Goal: Task Accomplishment & Management: Complete application form

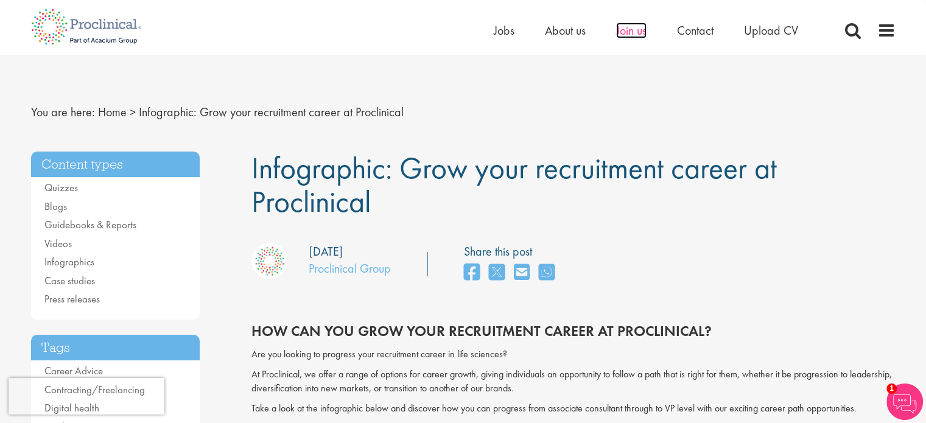
click at [632, 27] on span "Join us" at bounding box center [631, 31] width 30 height 16
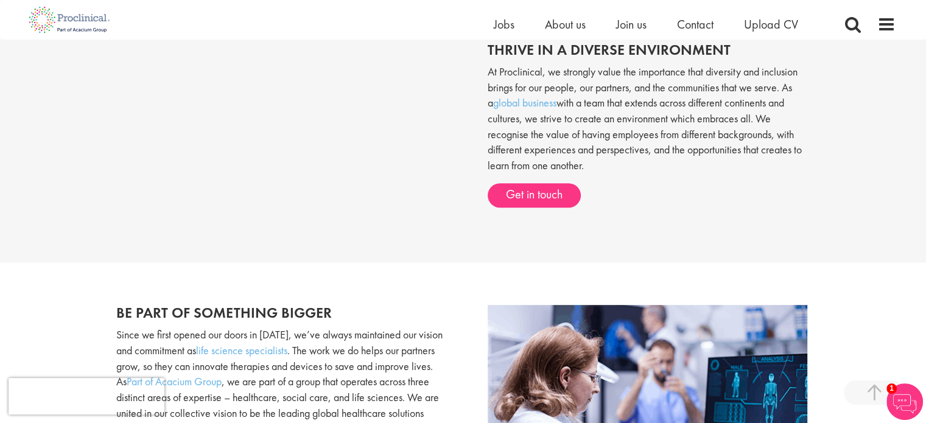
scroll to position [504, 0]
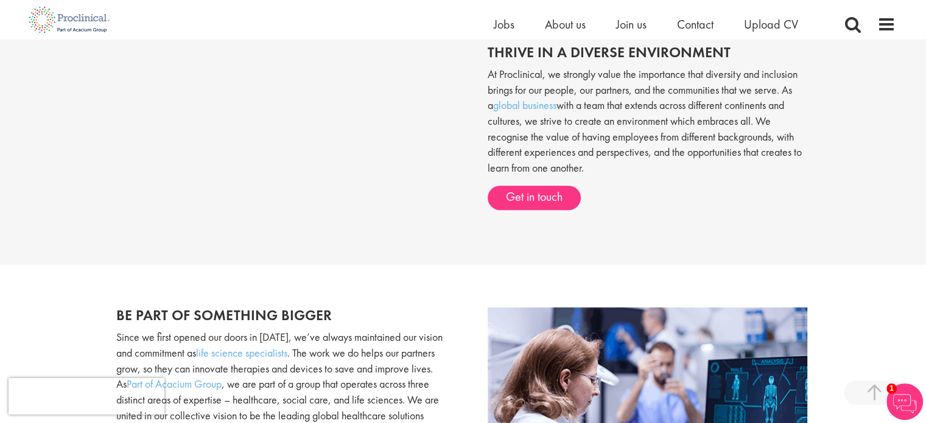
click at [642, 13] on div "Home Jobs About us Join us Contact Upload CV" at bounding box center [459, 20] width 874 height 40
click at [639, 21] on span "Join us" at bounding box center [631, 24] width 30 height 16
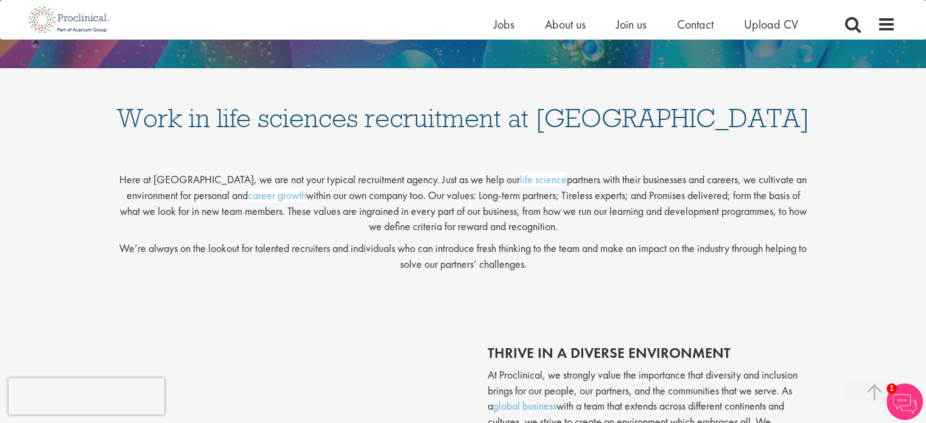
scroll to position [403, 0]
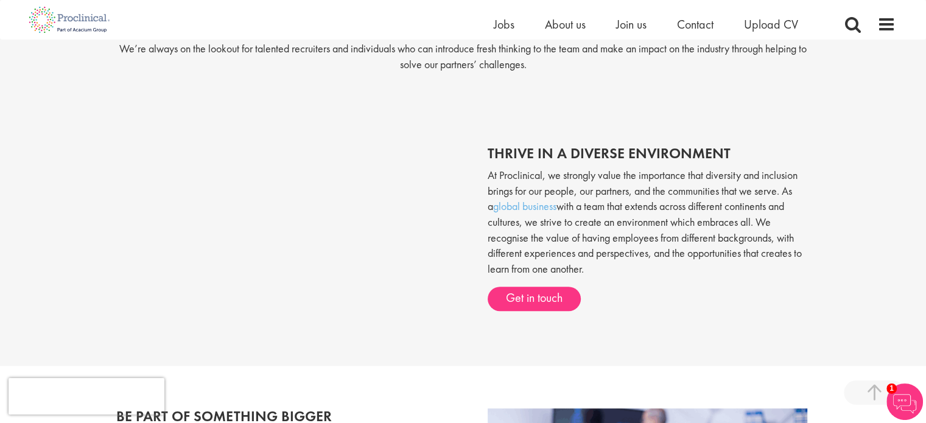
click at [524, 325] on div "thrive in a diverse environment At Proclinical, we strongly value the importanc…" at bounding box center [642, 234] width 356 height 202
click at [534, 292] on link "Get in touch" at bounding box center [534, 299] width 93 height 24
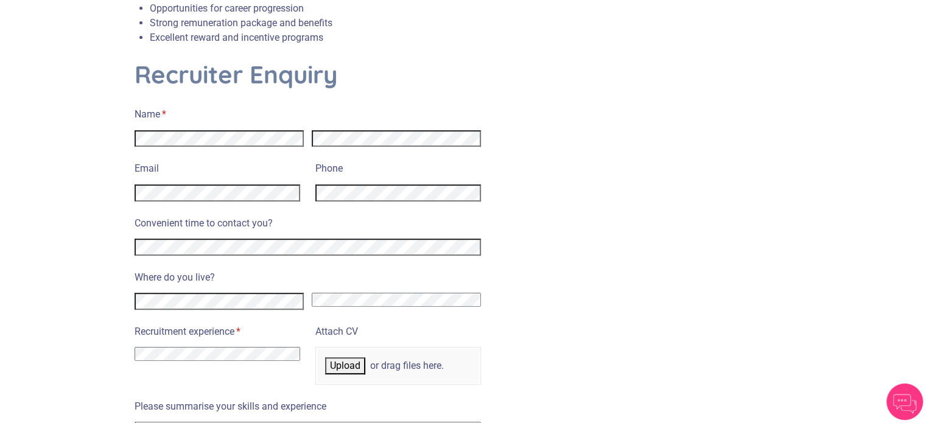
scroll to position [470, 0]
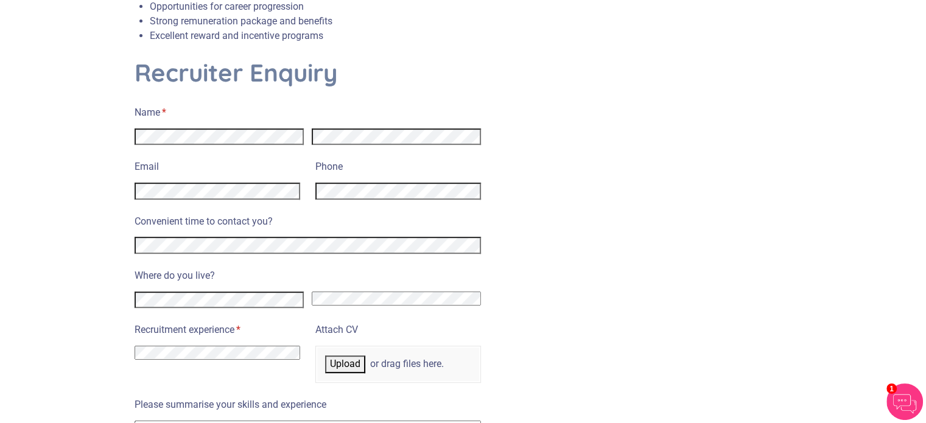
select select "[GEOGRAPHIC_DATA]"
click at [11, 125] on section "Enquire now and take the first step towards joining our specialist life science…" at bounding box center [463, 241] width 926 height 1296
click at [300, 182] on div "Email Phone" at bounding box center [308, 180] width 347 height 54
click at [284, 216] on div "Convenient time to contact you?" at bounding box center [308, 234] width 347 height 47
click at [287, 233] on div at bounding box center [308, 243] width 347 height 21
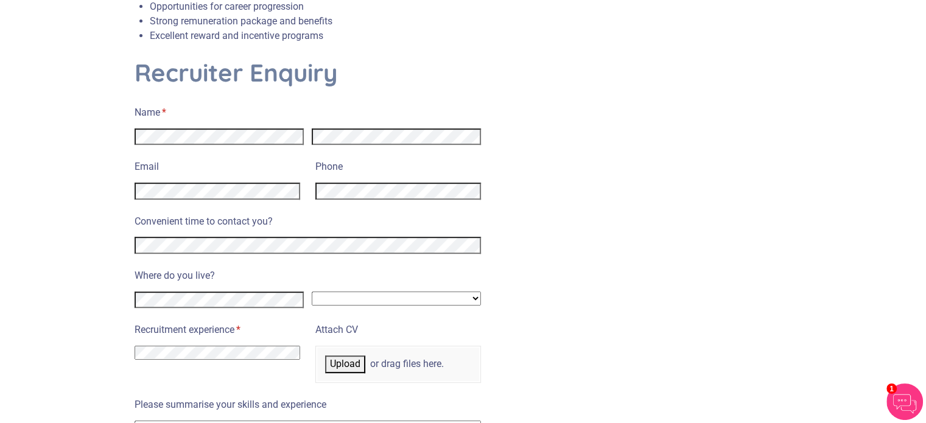
click at [258, 346] on select "I have no previous experience working in recruitment I have recruitment experie…" at bounding box center [218, 353] width 166 height 14
select select "I have no previous experience working in recruitment"
click at [135, 346] on select "I have no previous experience working in recruitment I have recruitment experie…" at bounding box center [218, 353] width 166 height 14
click at [358, 358] on span "Upload" at bounding box center [345, 364] width 30 height 12
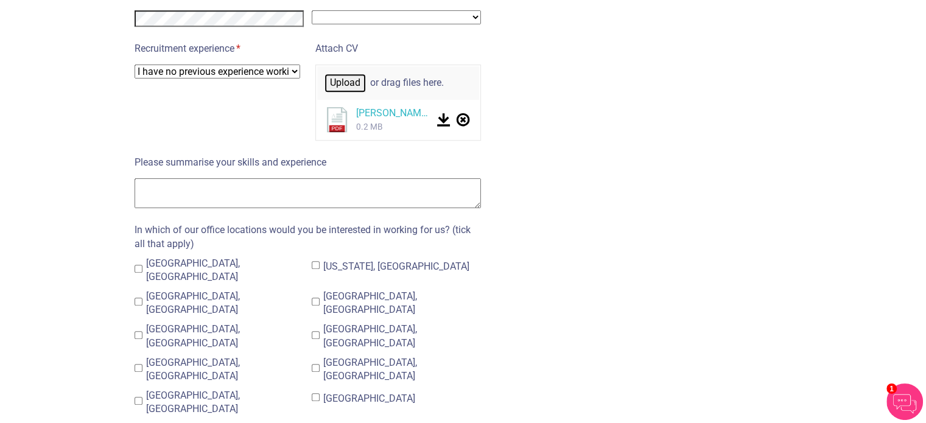
scroll to position [752, 0]
click at [187, 257] on span "London, UK" at bounding box center [193, 269] width 94 height 25
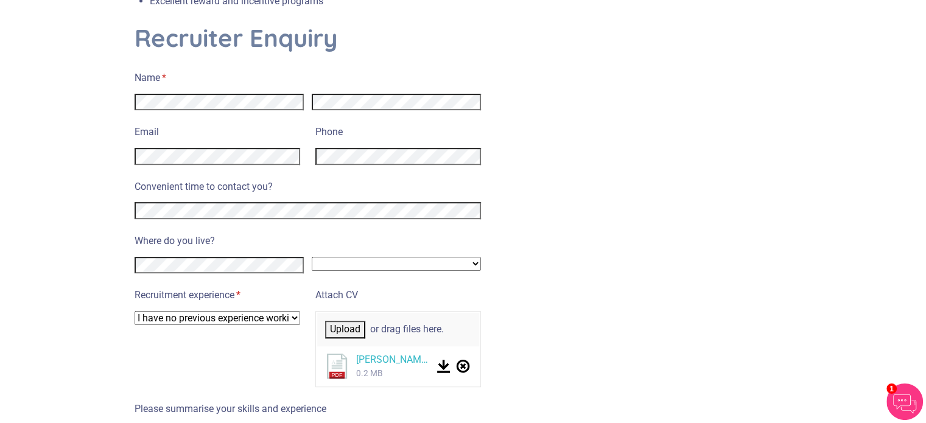
scroll to position [672, 0]
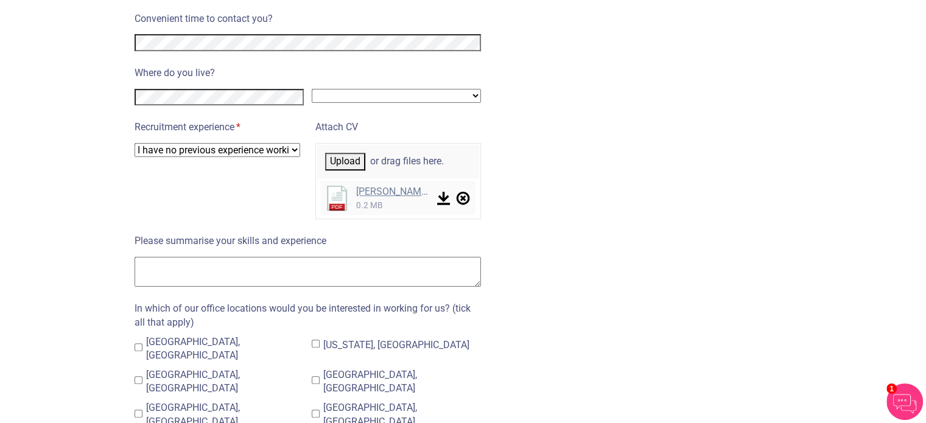
click at [380, 185] on link "Kaitlyn_Hardie_CV.pdf" at bounding box center [393, 191] width 74 height 13
drag, startPoint x: 345, startPoint y: 224, endPoint x: 167, endPoint y: 228, distance: 178.5
click at [167, 231] on label "Please summarise your skills and experience" at bounding box center [308, 240] width 347 height 18
copy label "summarise your skills and experience"
drag, startPoint x: 750, startPoint y: 208, endPoint x: 592, endPoint y: 323, distance: 195.6
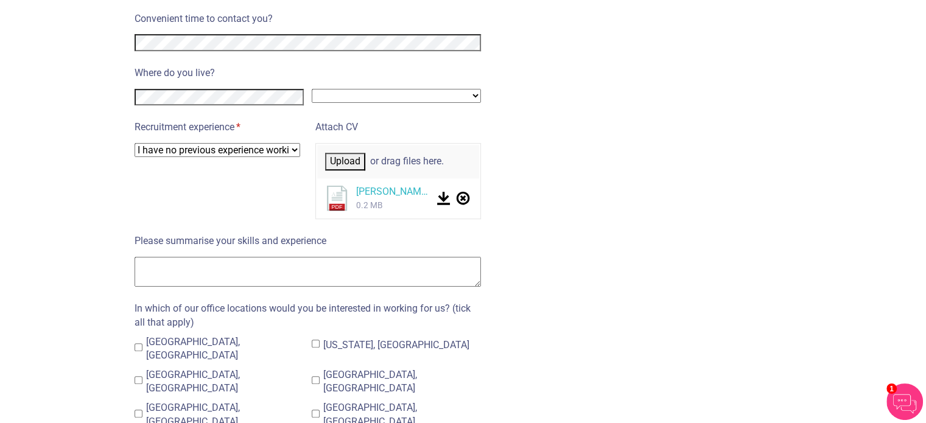
click at [592, 323] on div "Recruiter Enquiry Name * (required) Email Phone Convenient time to contact you?…" at bounding box center [463, 289] width 676 height 869
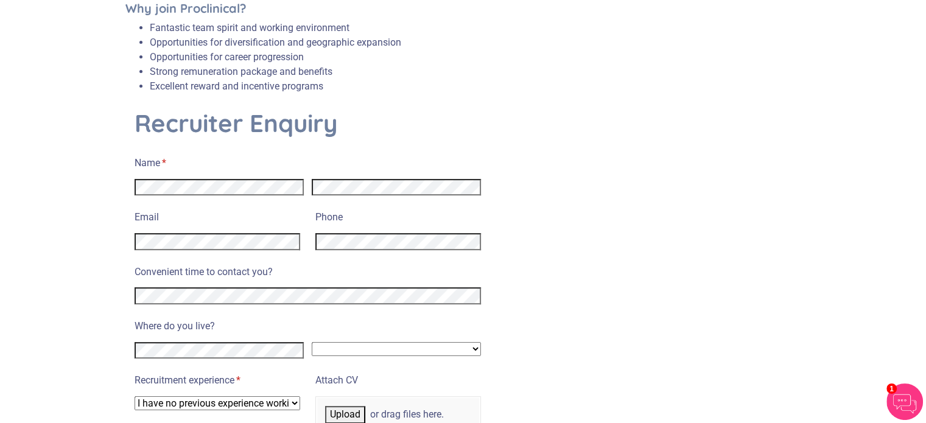
scroll to position [553, 0]
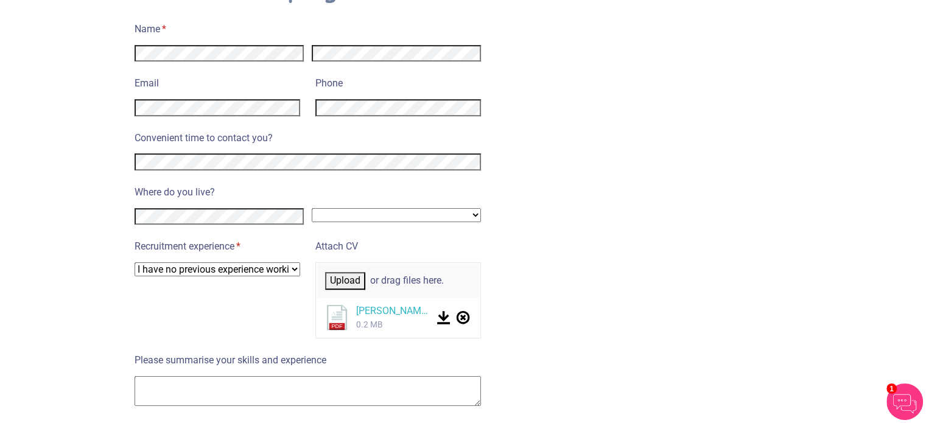
click at [253, 379] on textarea "Please summarise your skills and experience" at bounding box center [308, 391] width 347 height 30
paste textarea "I am an experienced Travel Consultant with over six years in consultative sales…"
type textarea "I am an experienced Travel Consultant with over six years in consultative sales…"
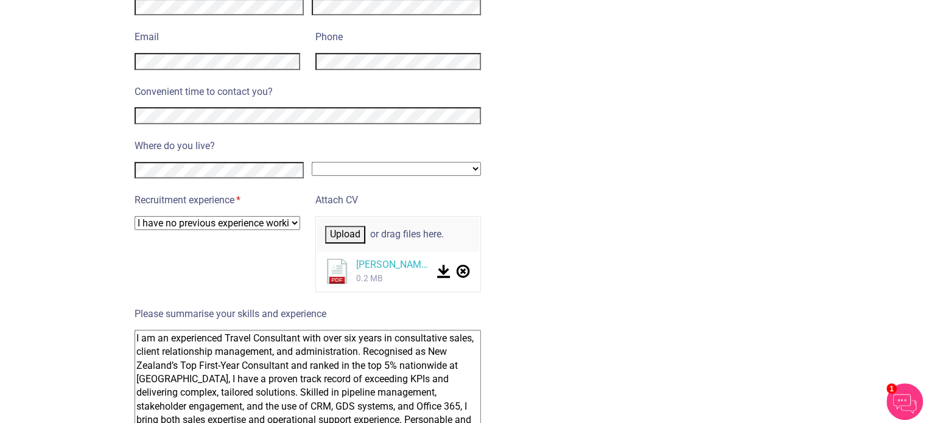
scroll to position [15, 0]
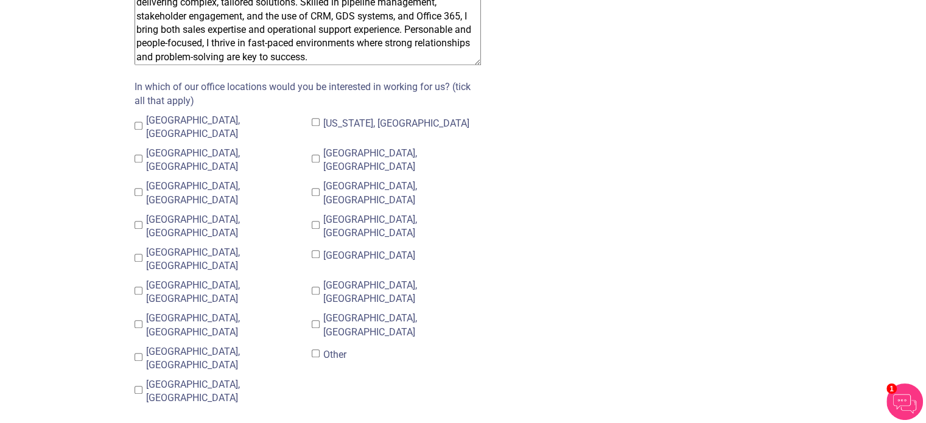
drag, startPoint x: 136, startPoint y: 321, endPoint x: 689, endPoint y: 452, distance: 567.8
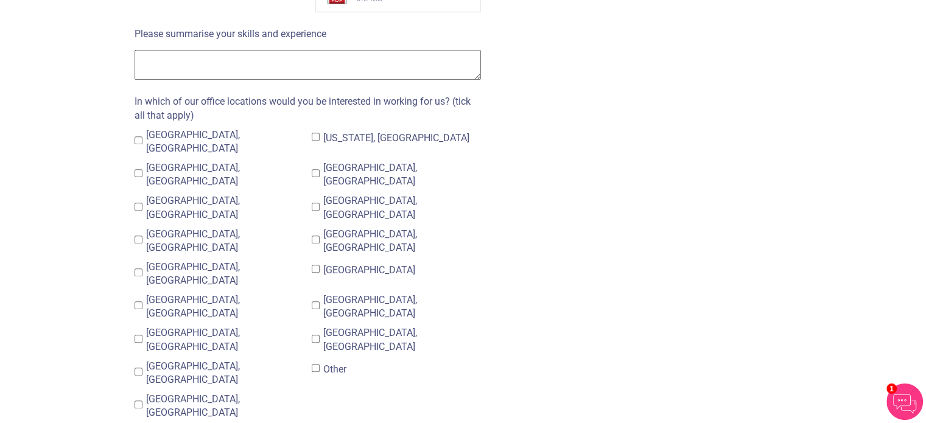
scroll to position [880, 0]
paste textarea "I have six years’ experience in consultative sales, client relationship managem…"
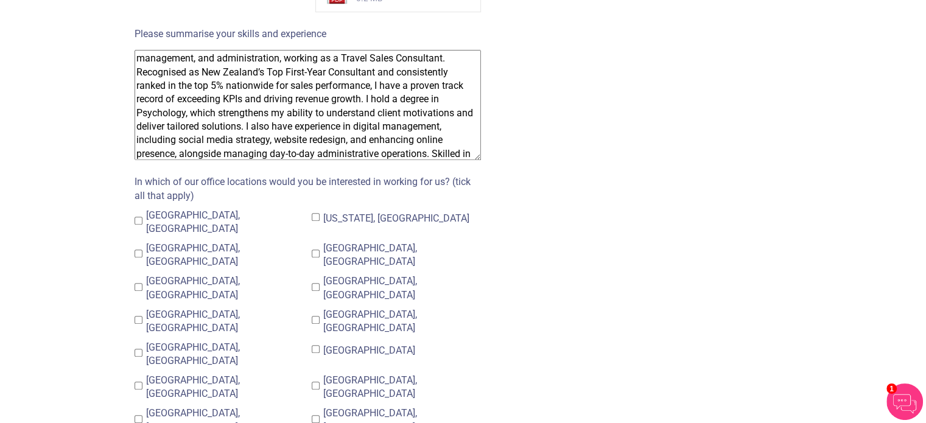
scroll to position [0, 0]
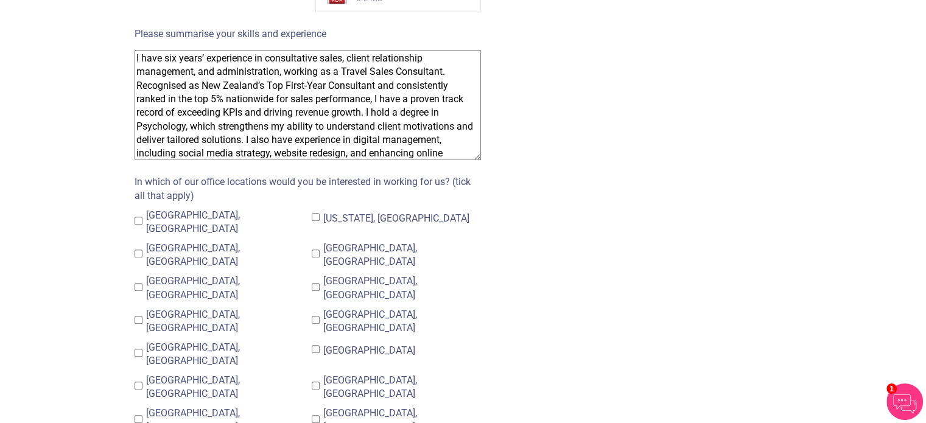
type textarea "I have six years’ experience in consultative sales, client relationship managem…"
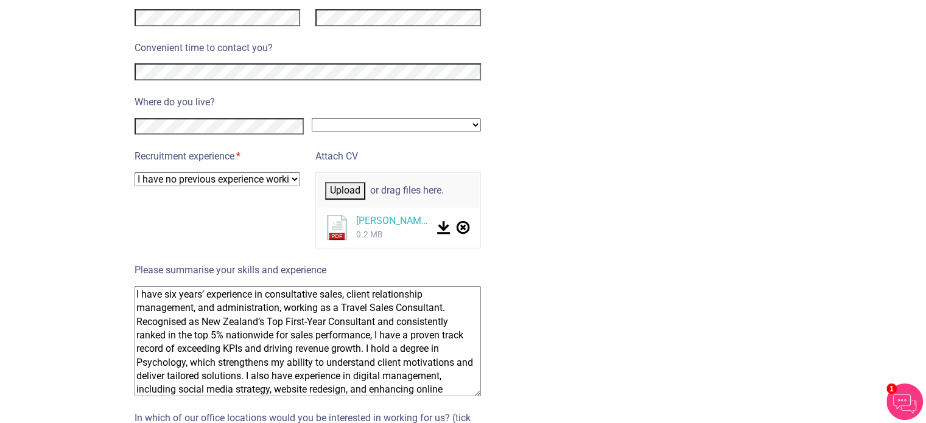
scroll to position [83, 0]
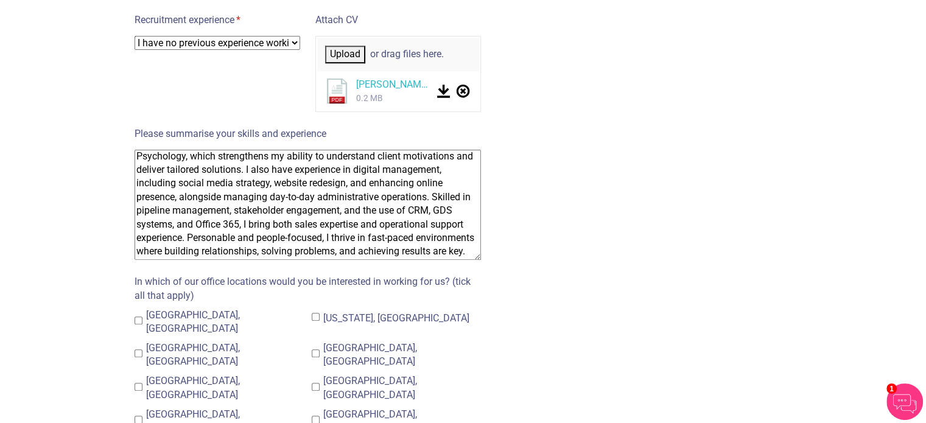
drag, startPoint x: 136, startPoint y: 277, endPoint x: 468, endPoint y: 420, distance: 360.9
click at [468, 420] on div "Name * (required) Email Phone Convenient time to contact you? Where do you live…" at bounding box center [308, 244] width 347 height 905
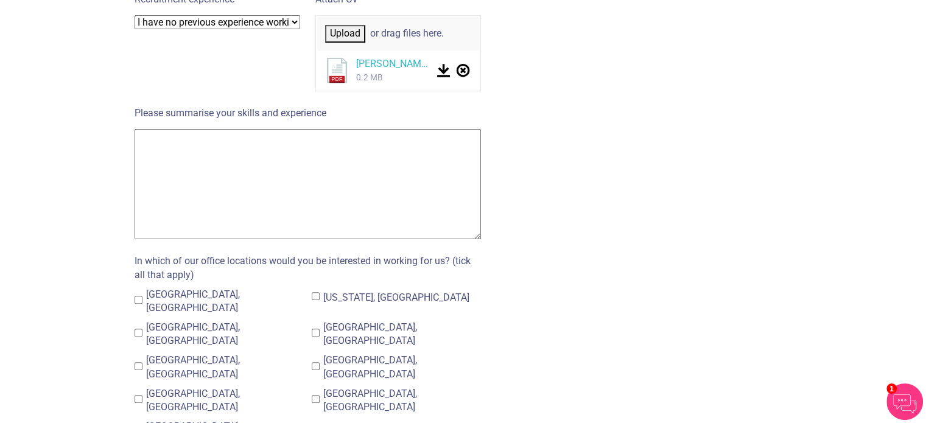
scroll to position [0, 0]
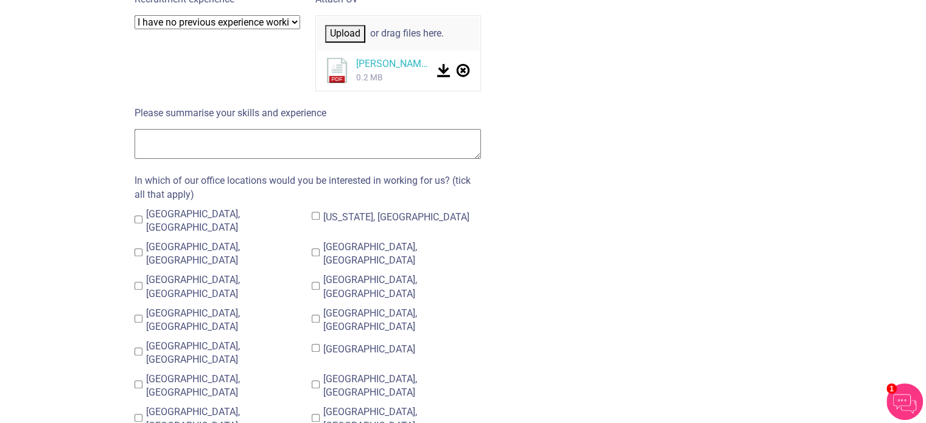
paste textarea "I have six years’ experience in consultative sales, client relationship managem…"
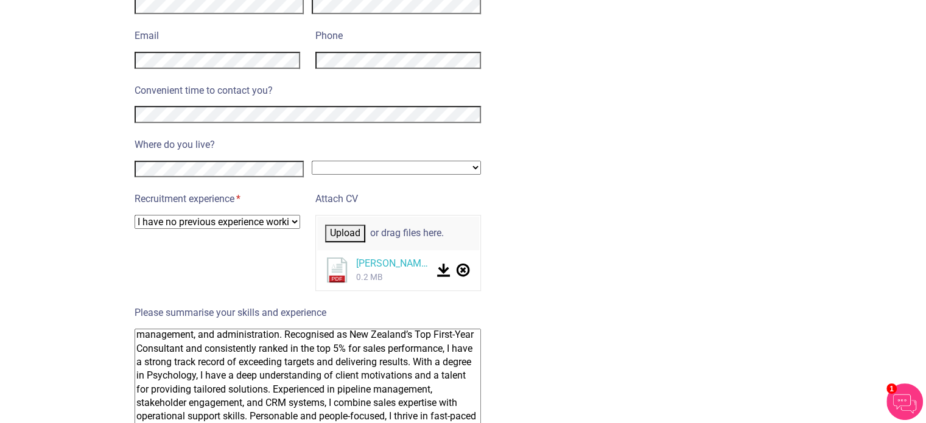
scroll to position [601, 0]
type textarea "I have six years’ experience in consultative sales, client relationship managem…"
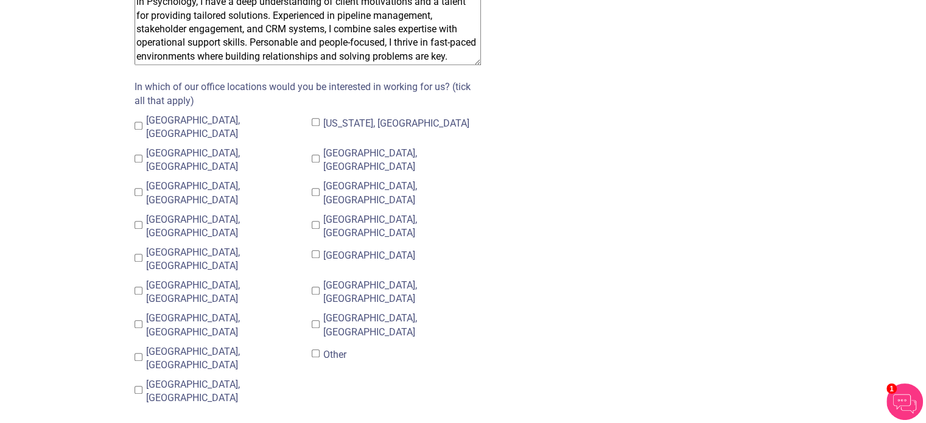
scroll to position [975, 0]
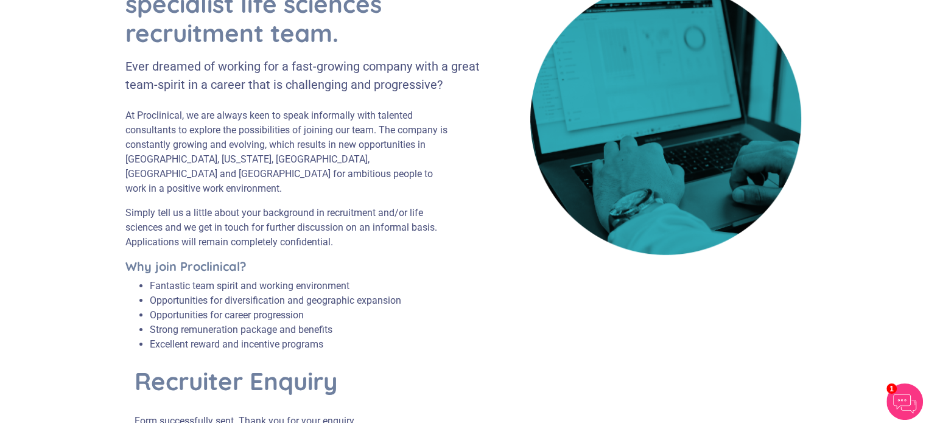
scroll to position [0, 0]
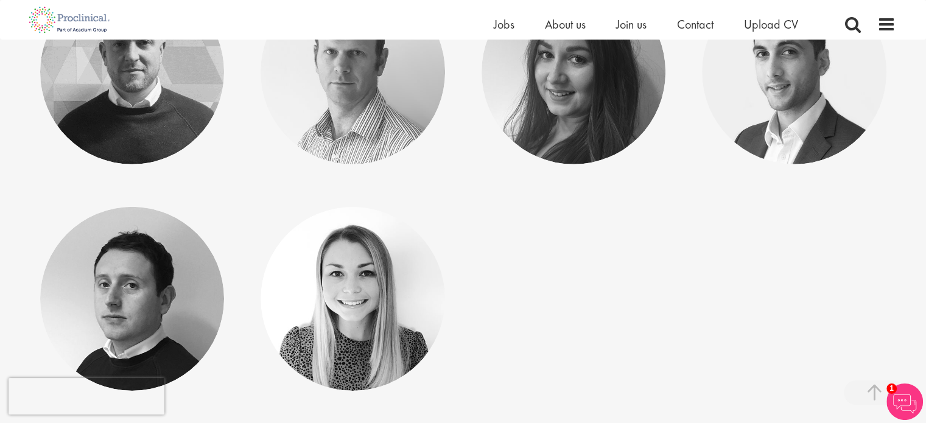
scroll to position [3705, 0]
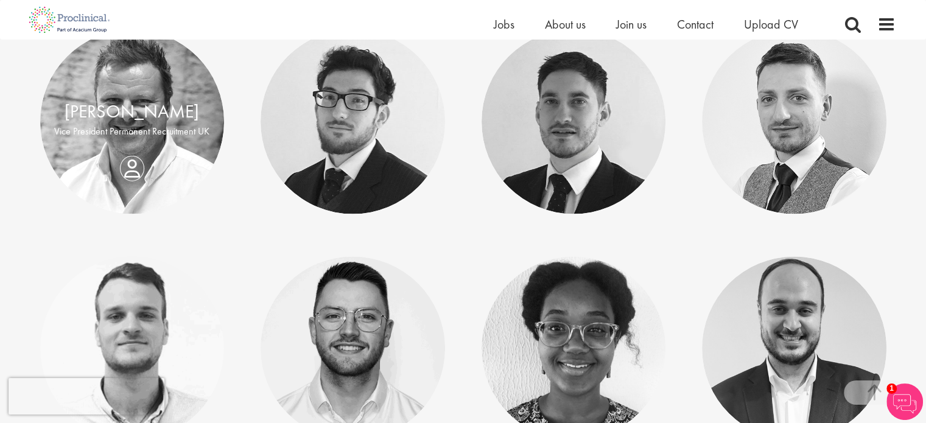
scroll to position [2297, 0]
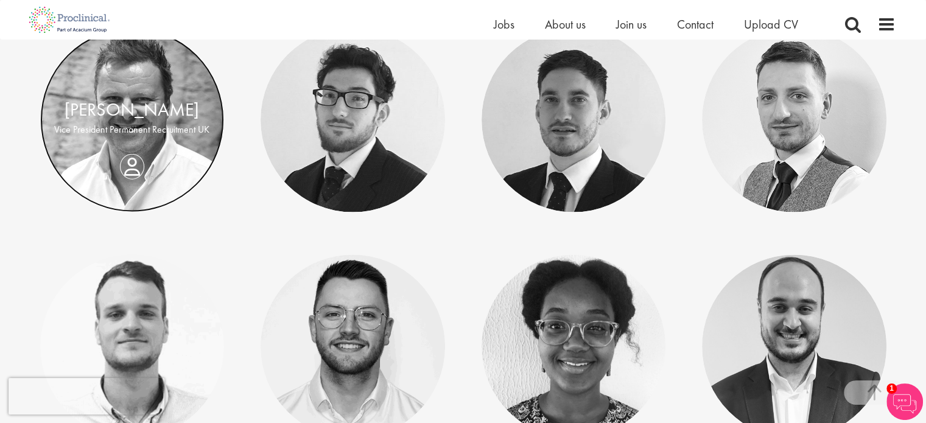
drag, startPoint x: 136, startPoint y: 158, endPoint x: 181, endPoint y: 93, distance: 78.9
click at [181, 93] on link at bounding box center [132, 119] width 185 height 185
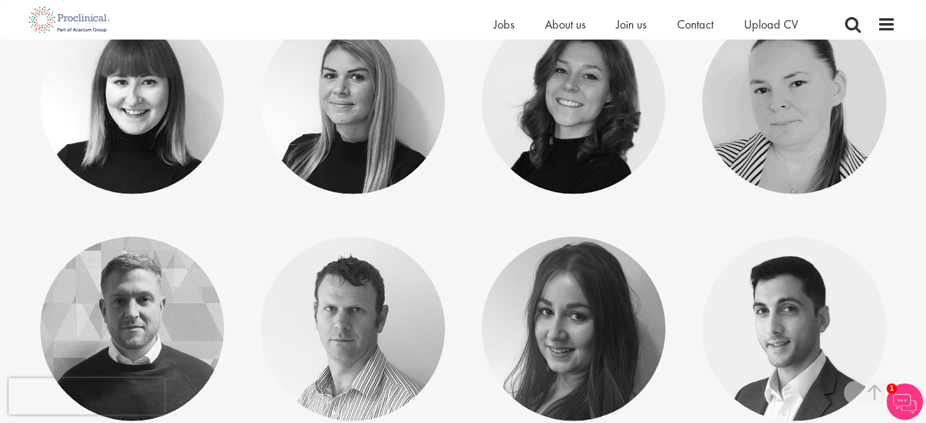
scroll to position [3448, 0]
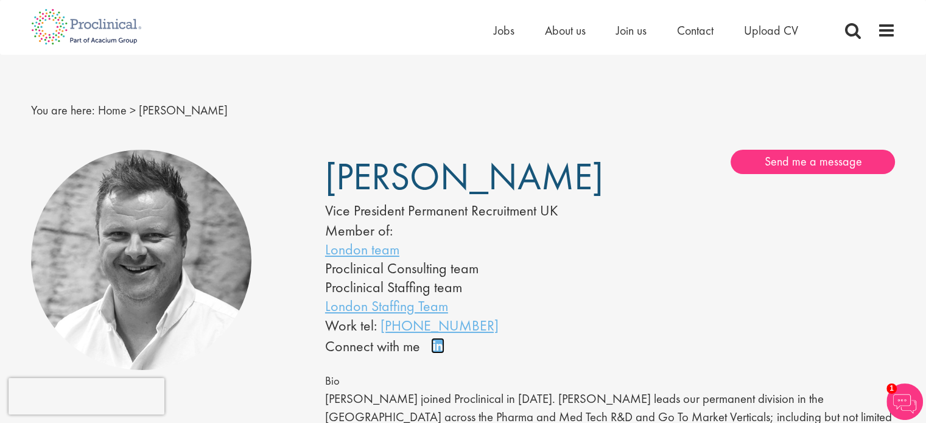
scroll to position [4, 0]
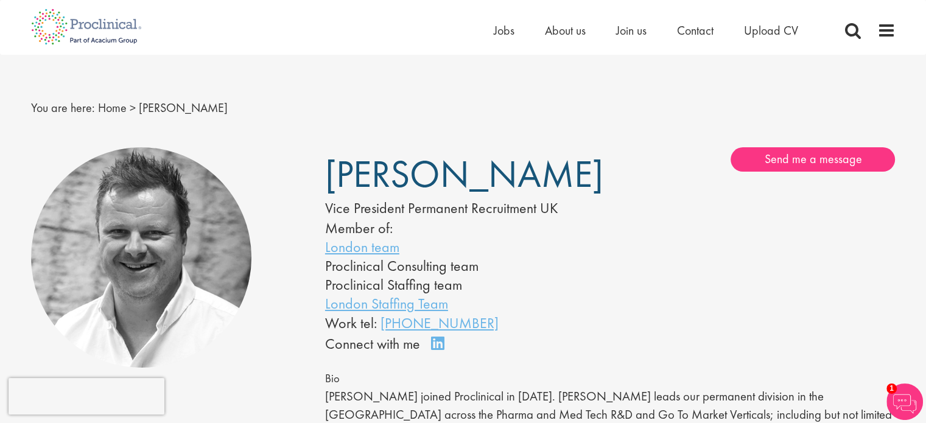
click at [378, 165] on span "[PERSON_NAME]" at bounding box center [464, 174] width 278 height 49
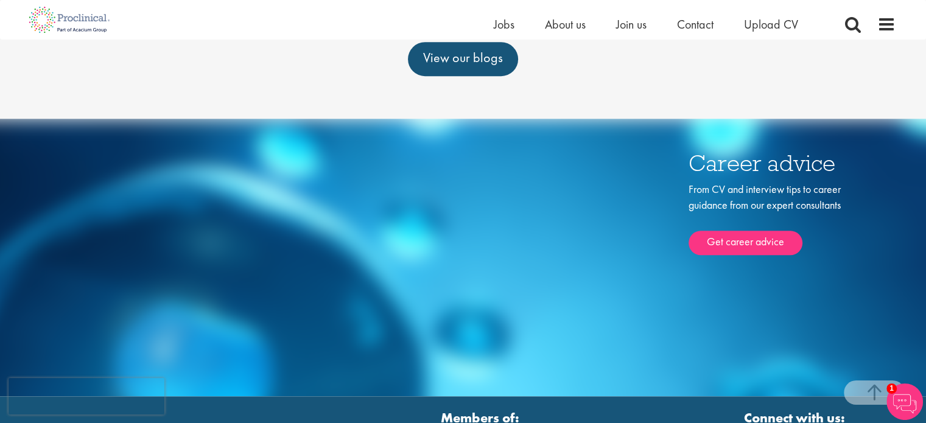
scroll to position [1059, 0]
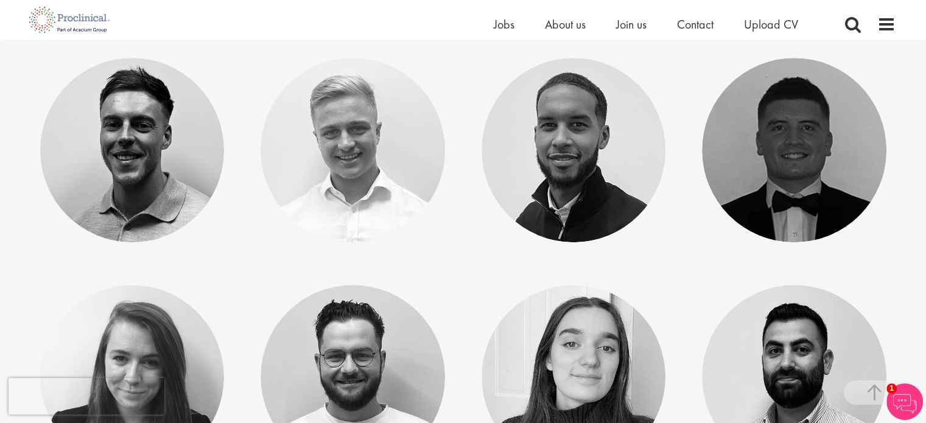
scroll to position [906, 0]
